Goal: Find specific page/section: Find specific page/section

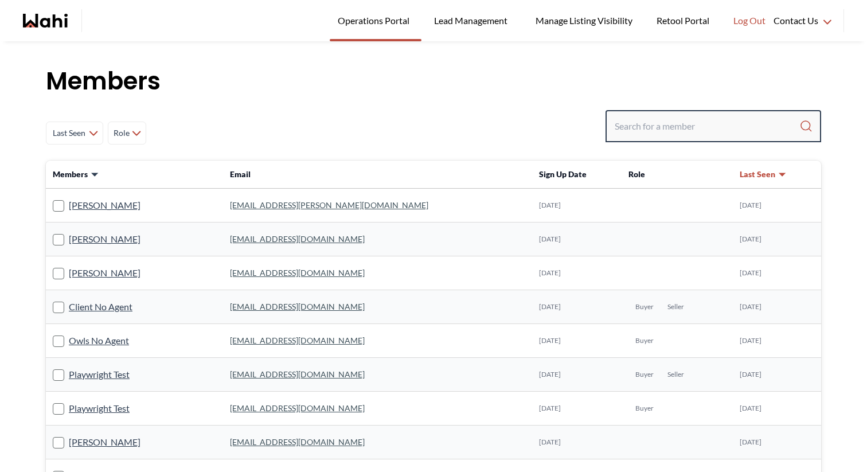
click at [674, 123] on input "Search input" at bounding box center [707, 126] width 185 height 21
paste input "[EMAIL_ADDRESS][DOMAIN_NAME]"
type input "[EMAIL_ADDRESS][DOMAIN_NAME]"
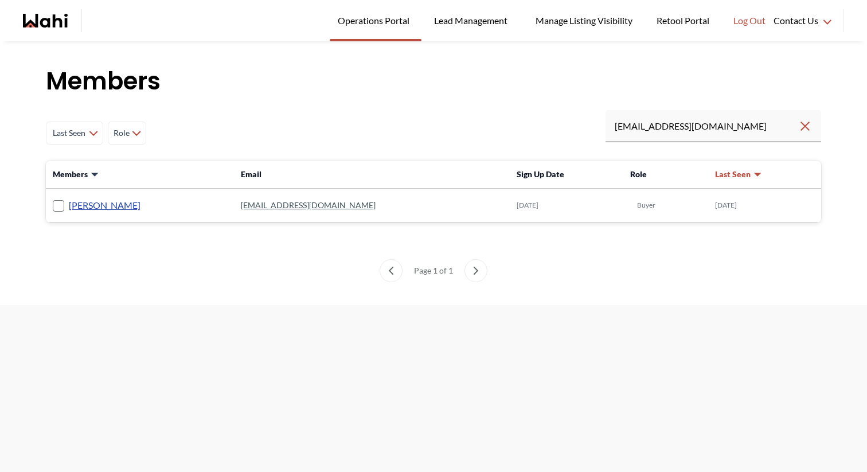
click at [109, 205] on link "[PERSON_NAME]" at bounding box center [105, 205] width 72 height 15
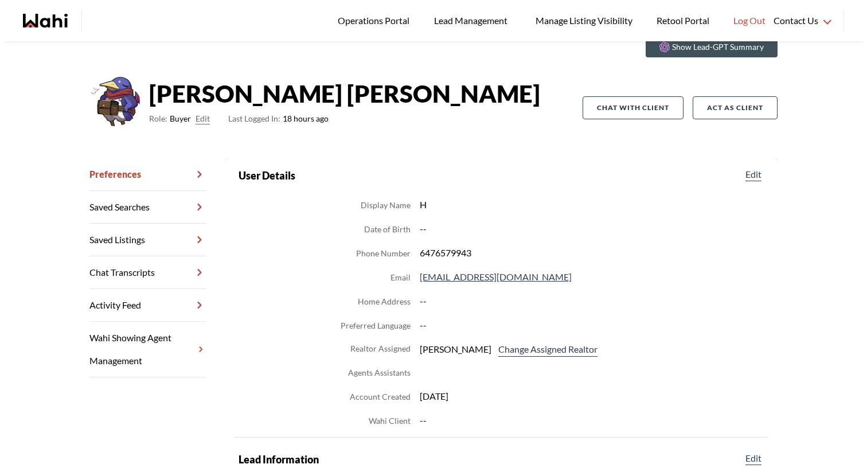
scroll to position [75, 0]
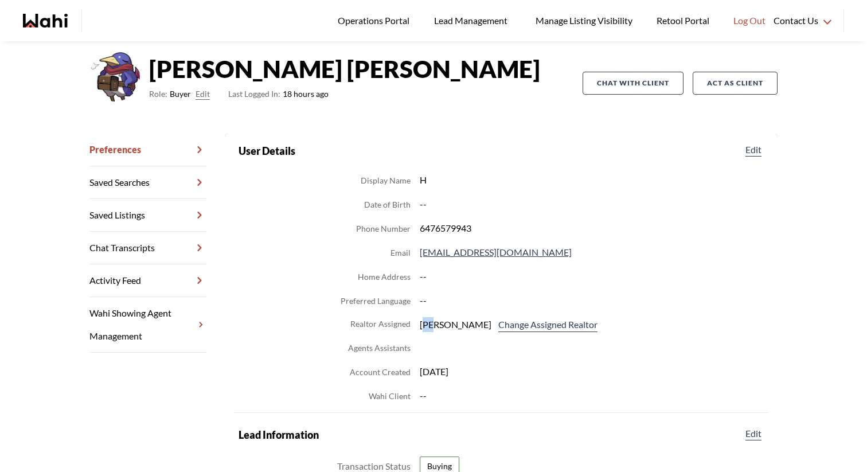
drag, startPoint x: 426, startPoint y: 327, endPoint x: 435, endPoint y: 327, distance: 9.2
click at [435, 327] on span "[PERSON_NAME]" at bounding box center [456, 324] width 72 height 15
